Goal: Check status

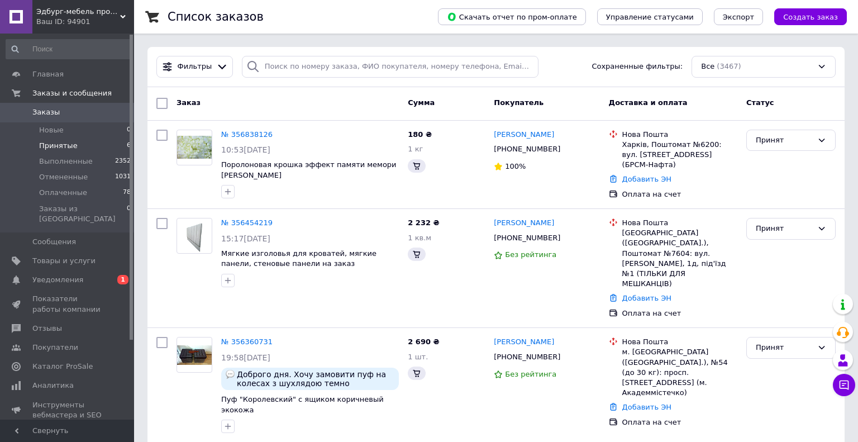
click at [58, 145] on span "Принятые" at bounding box center [58, 146] width 39 height 10
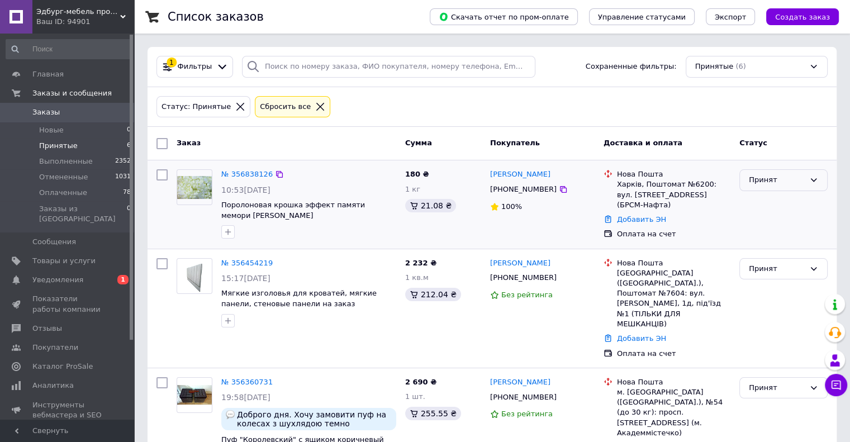
click at [827, 174] on div "Принят" at bounding box center [783, 204] width 97 height 79
drag, startPoint x: 827, startPoint y: 174, endPoint x: 818, endPoint y: 158, distance: 18.5
click at [581, 131] on div "Заказ Сумма Покупатель Доставка и оплата Статус" at bounding box center [492, 144] width 689 height 34
click at [70, 275] on span "Уведомления" at bounding box center [57, 280] width 51 height 10
